Goal: Task Accomplishment & Management: Use online tool/utility

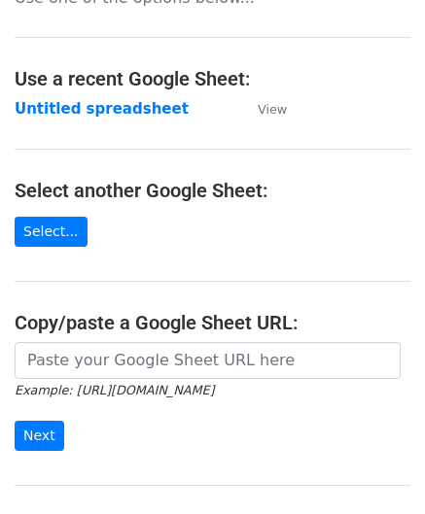
scroll to position [194, 0]
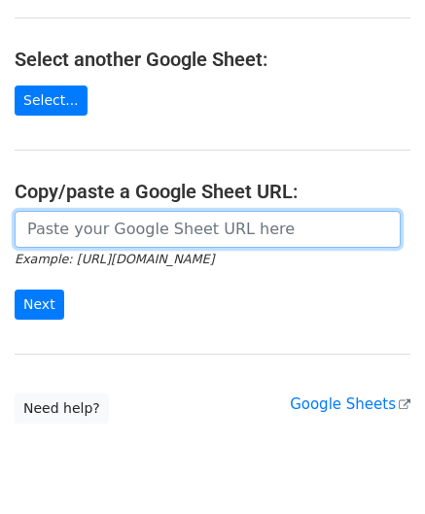
click at [78, 219] on input "url" at bounding box center [208, 229] width 386 height 37
paste input "[URL][DOMAIN_NAME]"
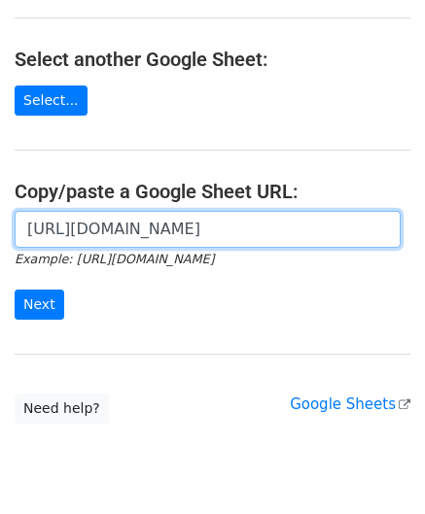
scroll to position [0, 408]
type input "[URL][DOMAIN_NAME]"
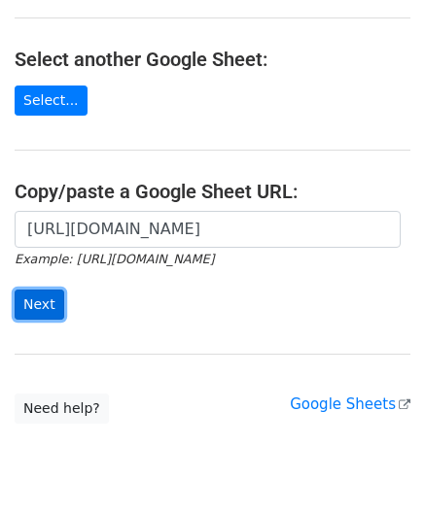
click at [49, 303] on input "Next" at bounding box center [40, 305] width 50 height 30
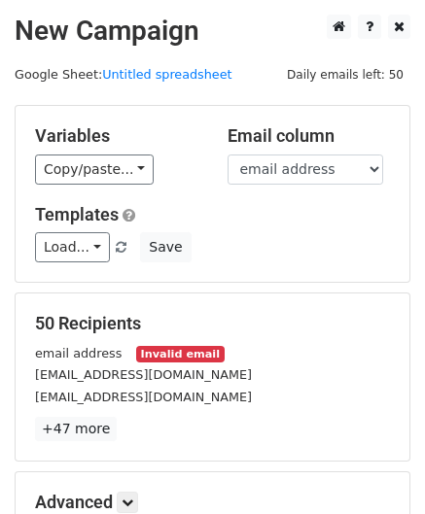
scroll to position [237, 0]
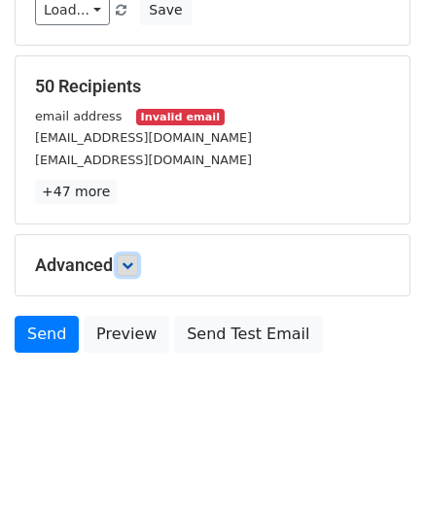
click at [130, 260] on icon at bounding box center [128, 266] width 12 height 12
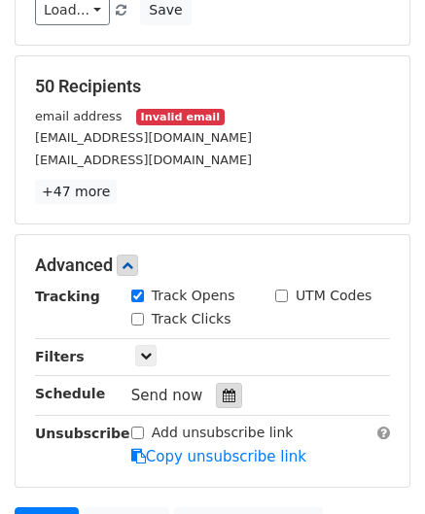
click at [216, 388] on div at bounding box center [229, 395] width 26 height 25
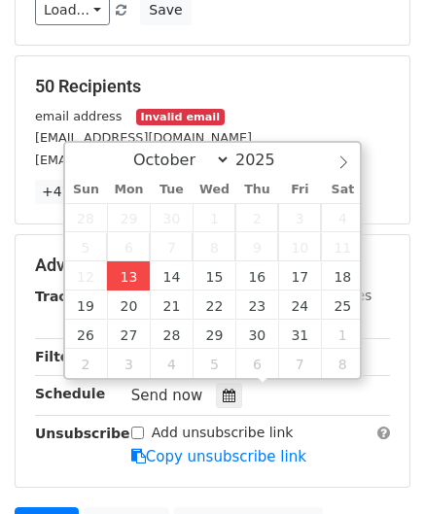
type input "2025-10-13 12:00"
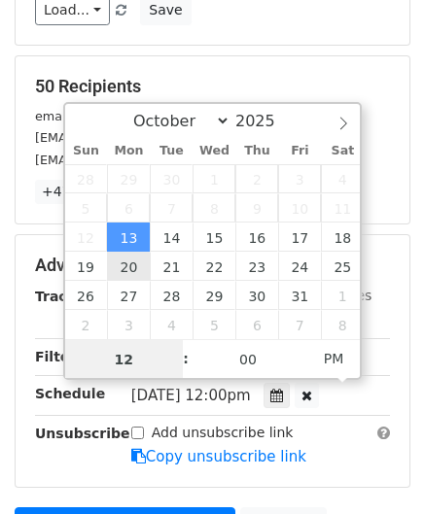
type input "2"
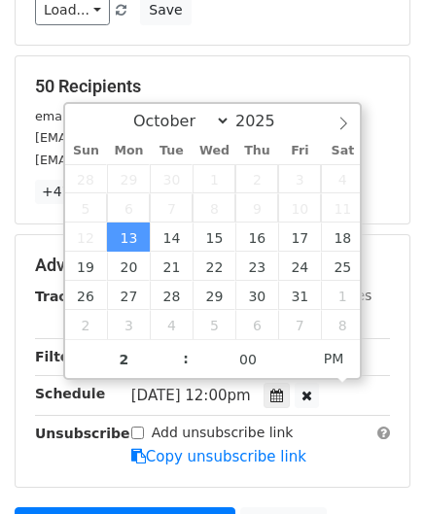
type input "2025-10-13 14:00"
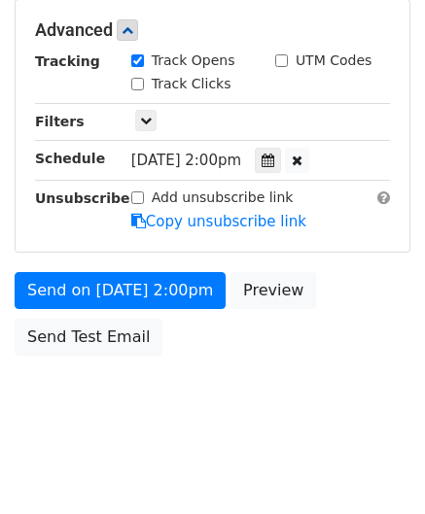
scroll to position [446, 0]
